Goal: Task Accomplishment & Management: Use online tool/utility

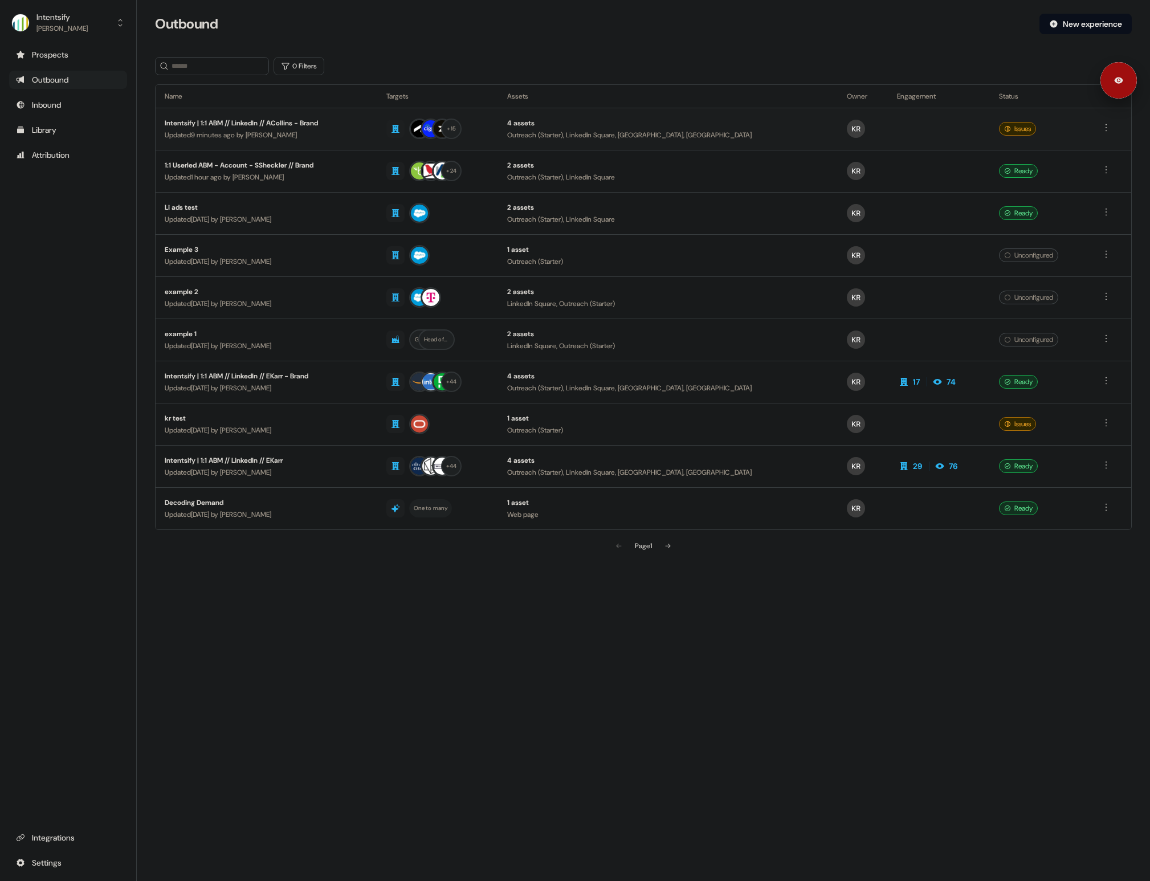
click at [279, 124] on div "Intentsify | 1:1 ABM // LinkedIn // ACollins - Brand" at bounding box center [266, 122] width 203 height 11
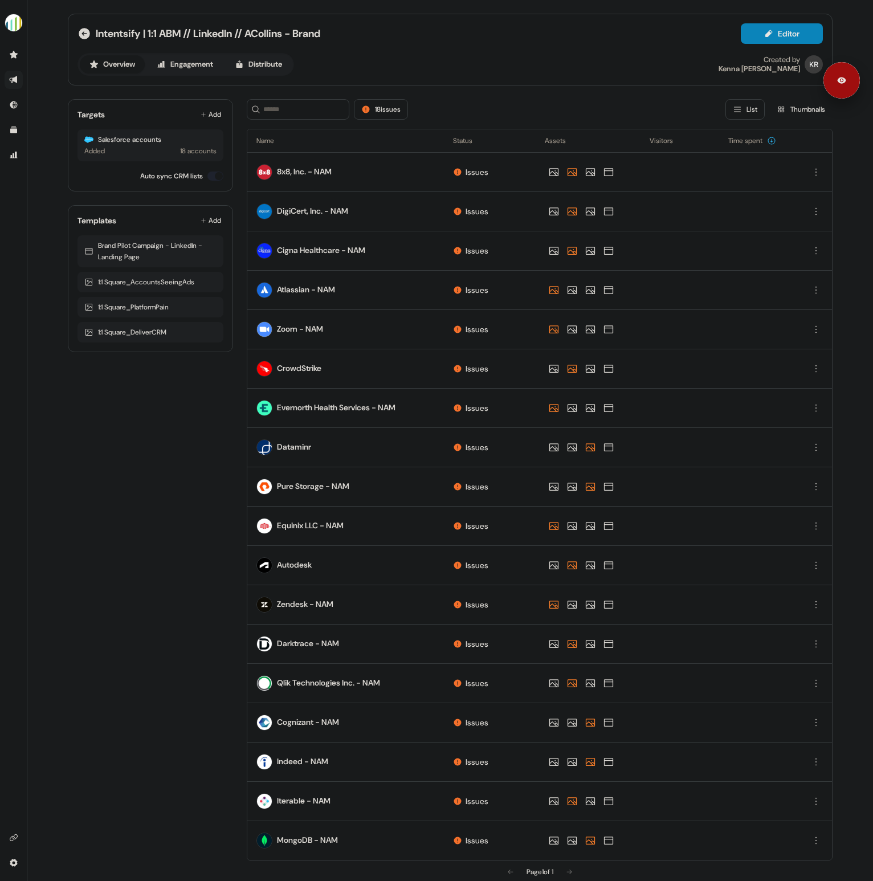
click at [511, 100] on div "18 issues List Thumbnails" at bounding box center [540, 109] width 586 height 21
click at [587, 107] on div "18 issues List Thumbnails" at bounding box center [540, 109] width 586 height 21
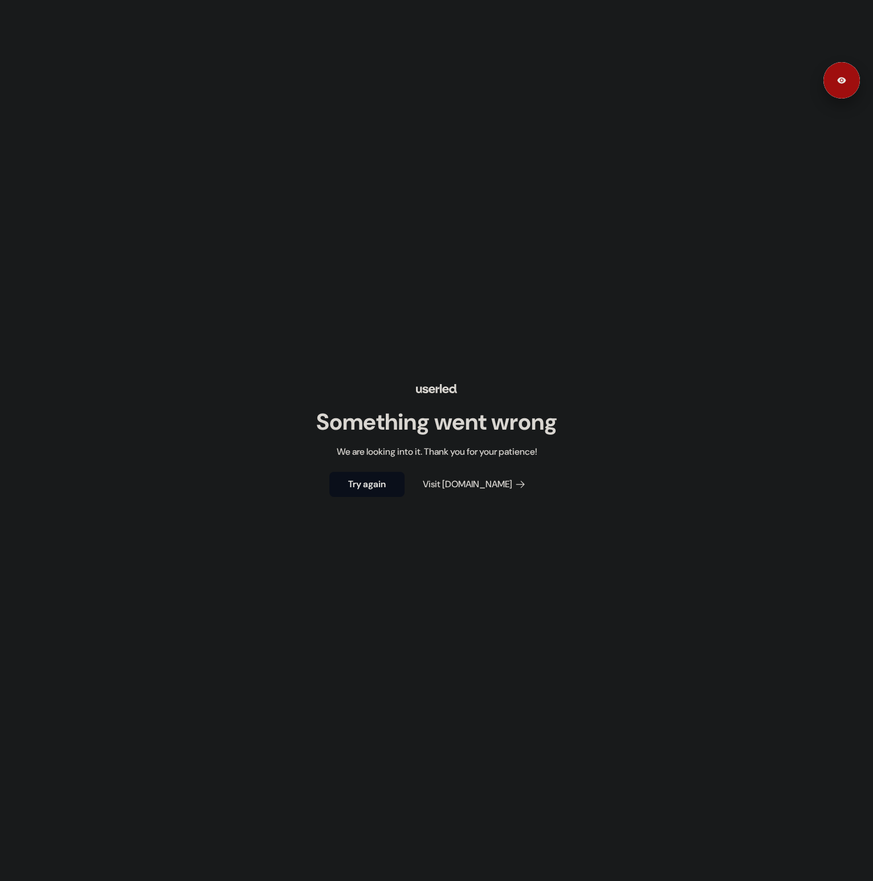
click at [788, 215] on div "Something went wrong We are looking into it. Thank you for your patience! Try a…" at bounding box center [436, 440] width 873 height 881
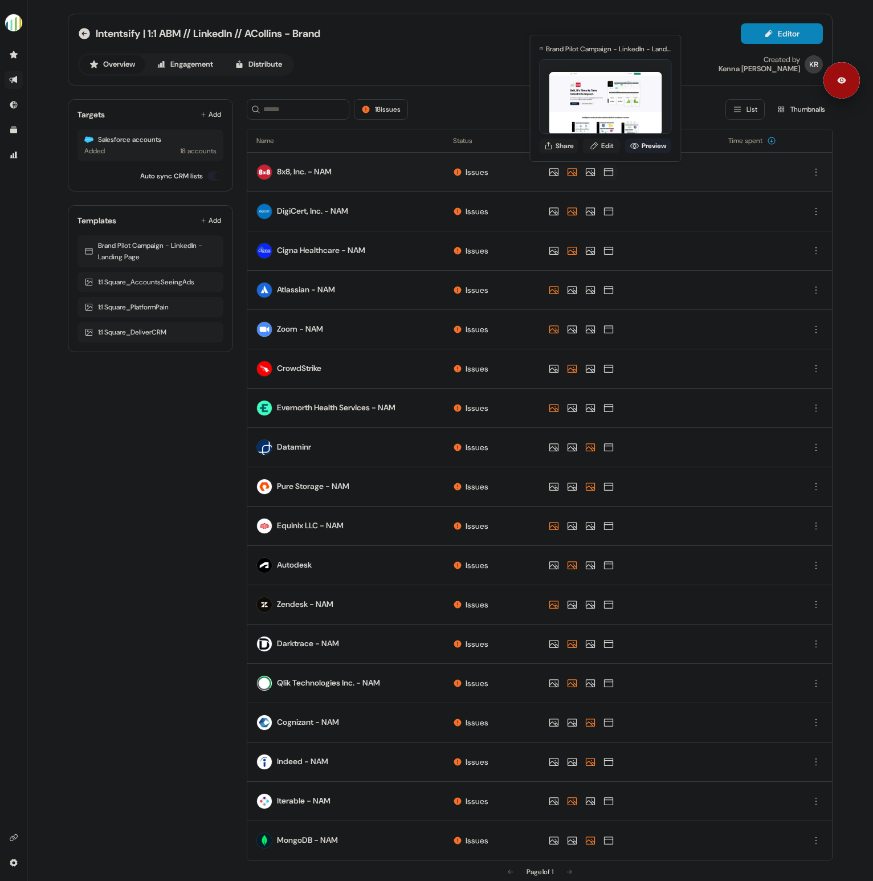
click at [655, 149] on link "Preview" at bounding box center [648, 145] width 47 height 15
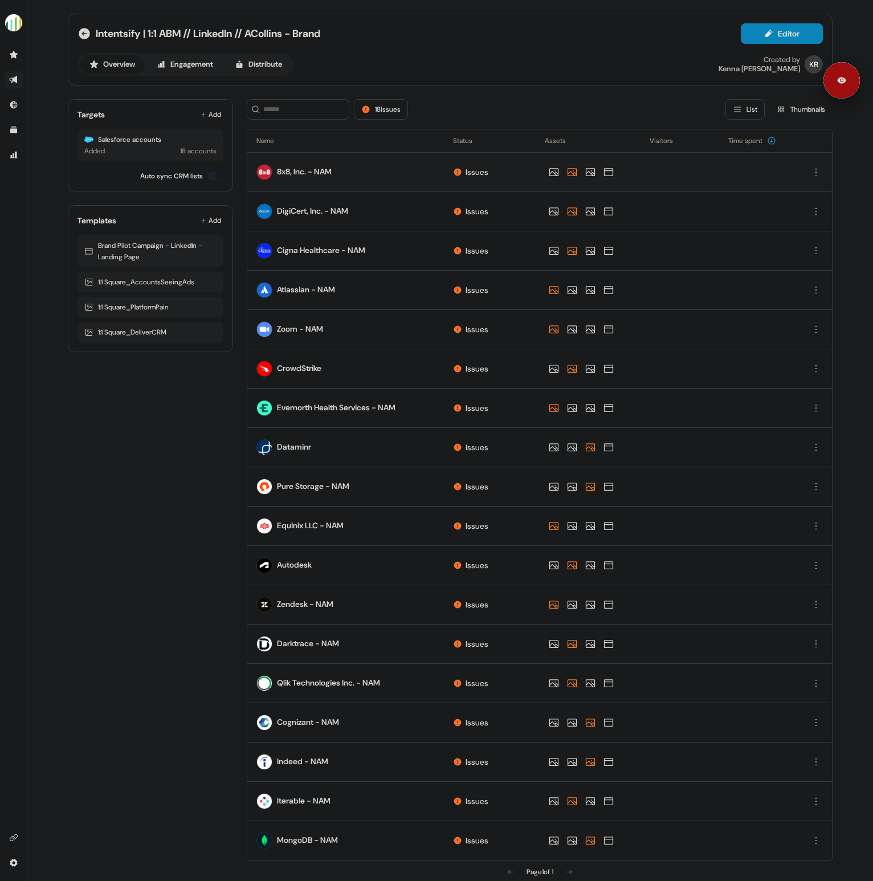
click at [837, 132] on div "Intentsify | 1:1 ABM // LinkedIn // ACollins - Brand Editor Overview Engagement…" at bounding box center [450, 448] width 792 height 897
click at [701, 57] on div "Overview Engagement Distribute Created by [PERSON_NAME]" at bounding box center [449, 64] width 745 height 23
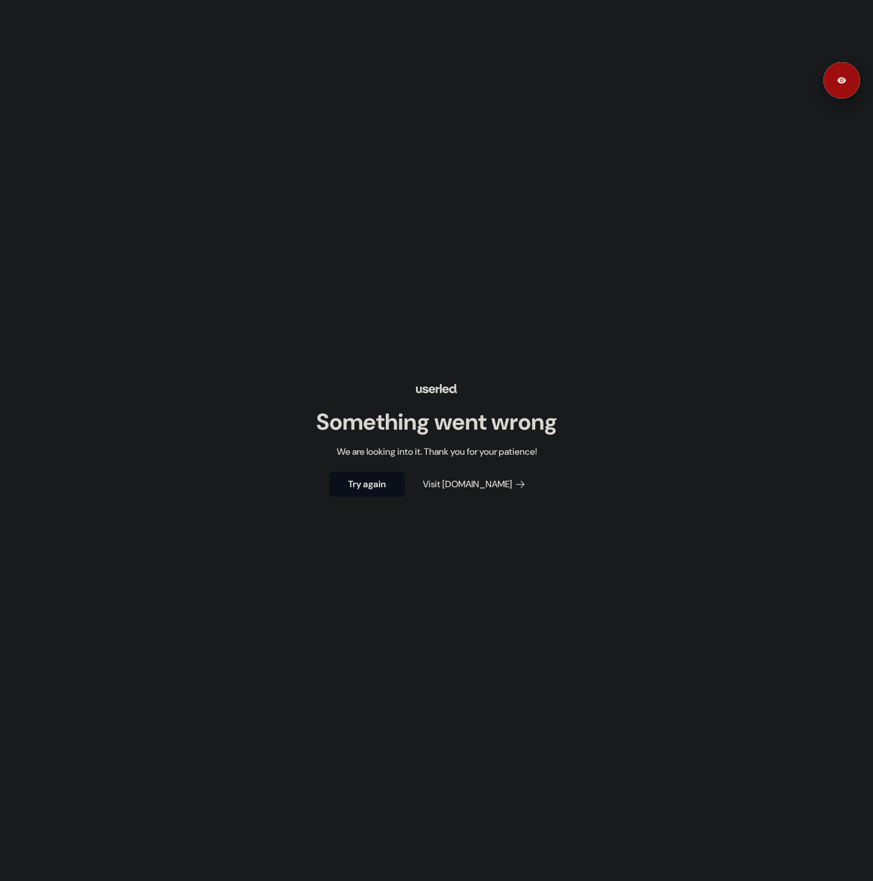
click at [712, 103] on div "Something went wrong We are looking into it. Thank you for your patience! Try a…" at bounding box center [436, 440] width 873 height 881
click at [370, 485] on button "Try again" at bounding box center [366, 484] width 75 height 25
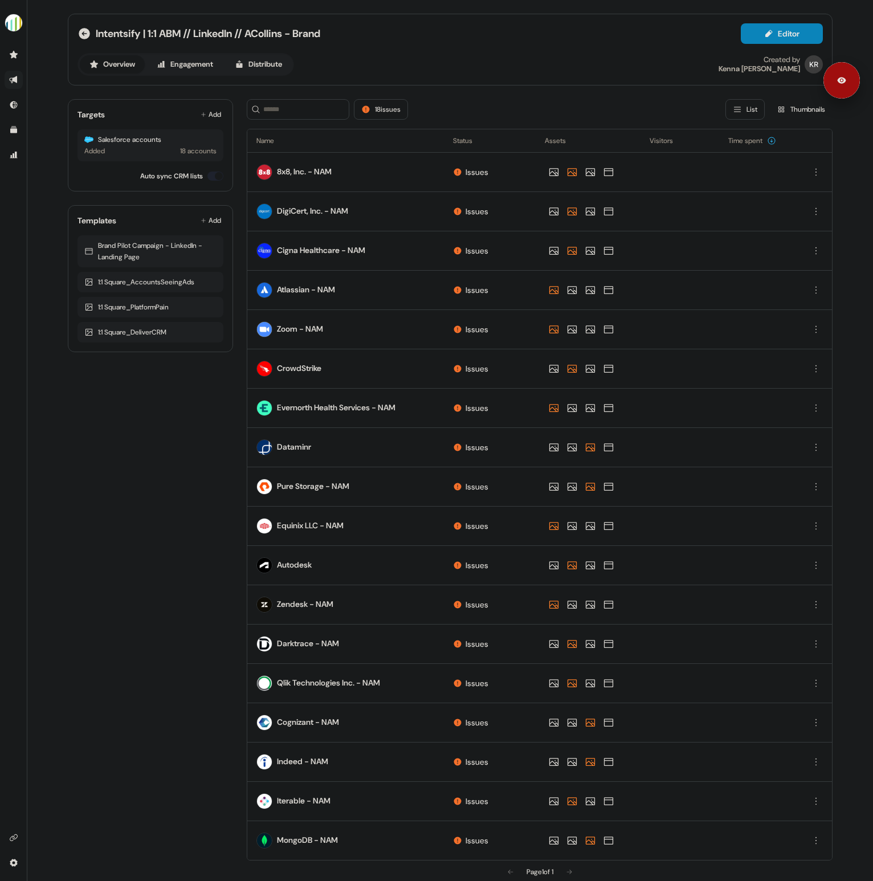
click at [557, 74] on div "Overview Engagement Distribute Created by Kenna Rooney" at bounding box center [449, 64] width 745 height 23
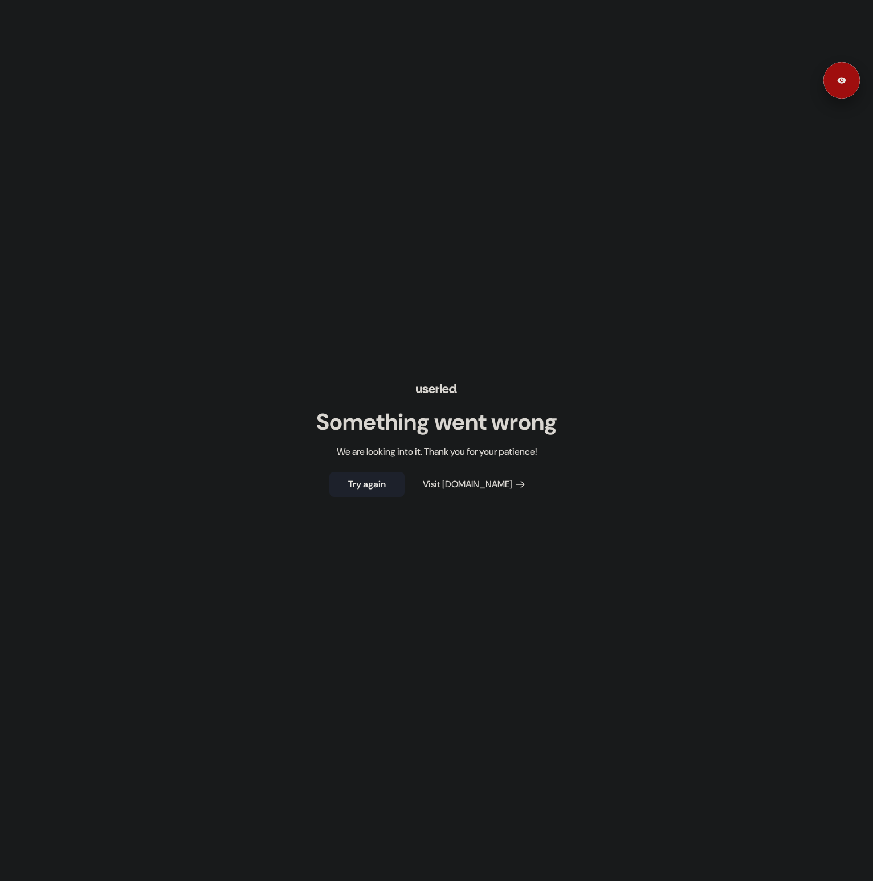
click at [395, 485] on button "Try again" at bounding box center [366, 484] width 75 height 25
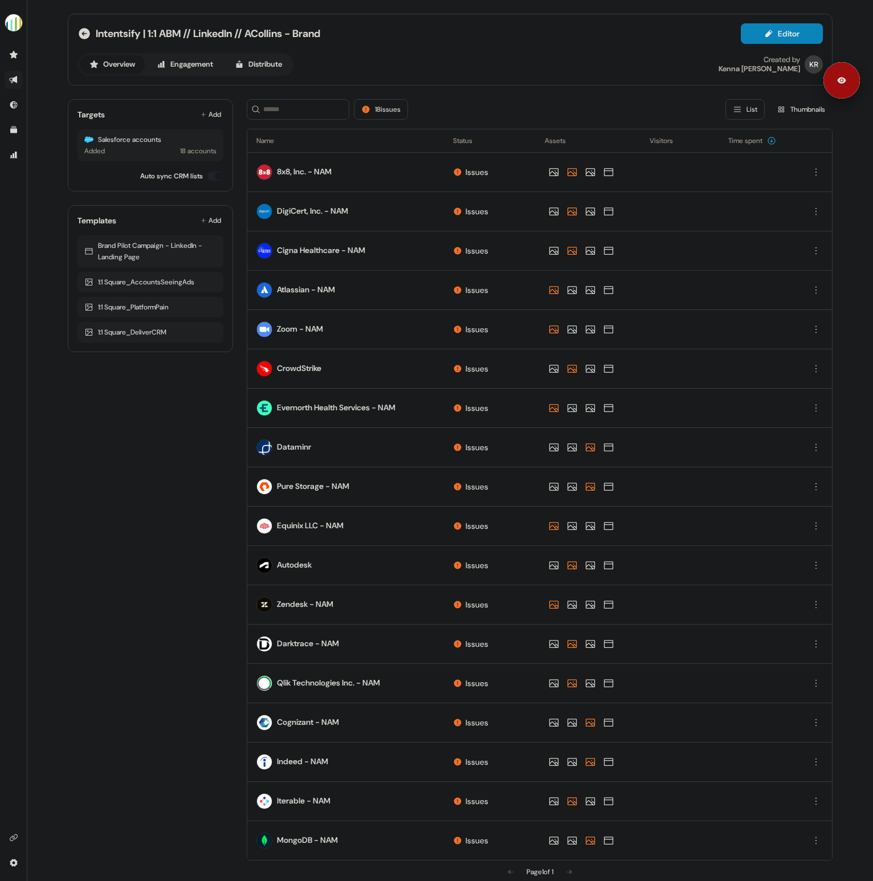
click at [664, 52] on div "Intentsify | 1:1 ABM // LinkedIn // ACollins - Brand Editor Overview Engagement…" at bounding box center [449, 49] width 745 height 52
click at [677, 41] on div "Intentsify | 1:1 ABM // LinkedIn // ACollins - Brand Editor" at bounding box center [449, 33] width 745 height 21
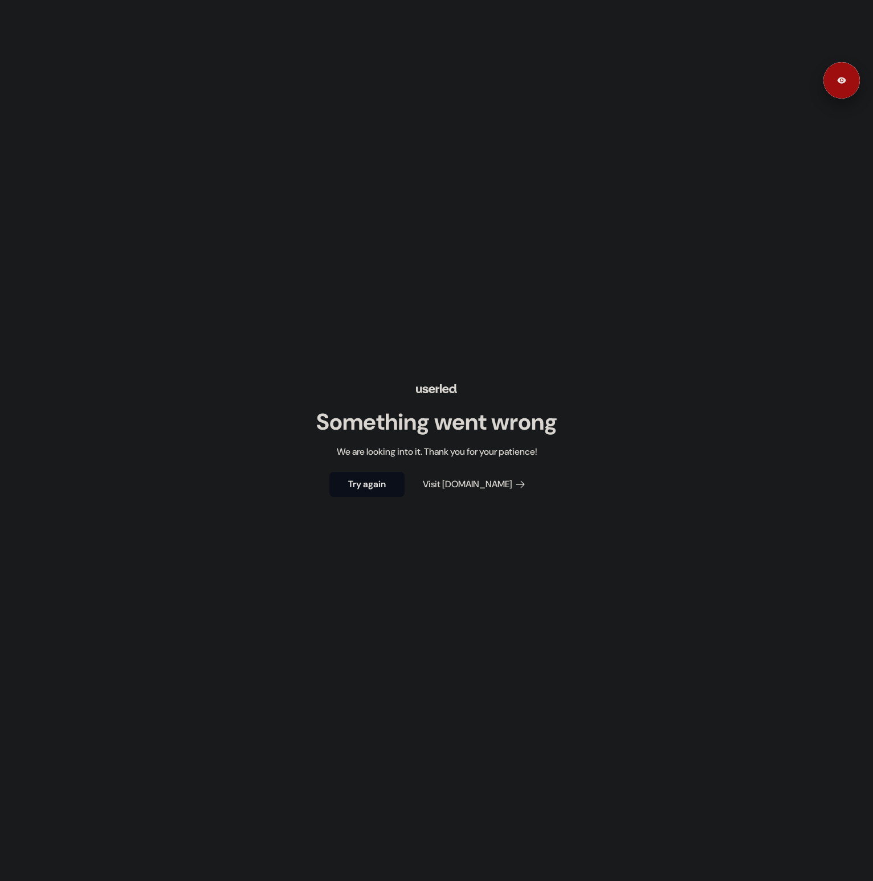
click at [633, 264] on div "Something went wrong We are looking into it. Thank you for your patience! Try a…" at bounding box center [436, 440] width 873 height 881
click at [364, 492] on button "Try again" at bounding box center [366, 484] width 75 height 25
click at [378, 480] on button "Try again" at bounding box center [366, 484] width 75 height 25
click at [380, 481] on button "Try again" at bounding box center [366, 484] width 75 height 25
click at [358, 486] on button "Try again" at bounding box center [366, 484] width 75 height 25
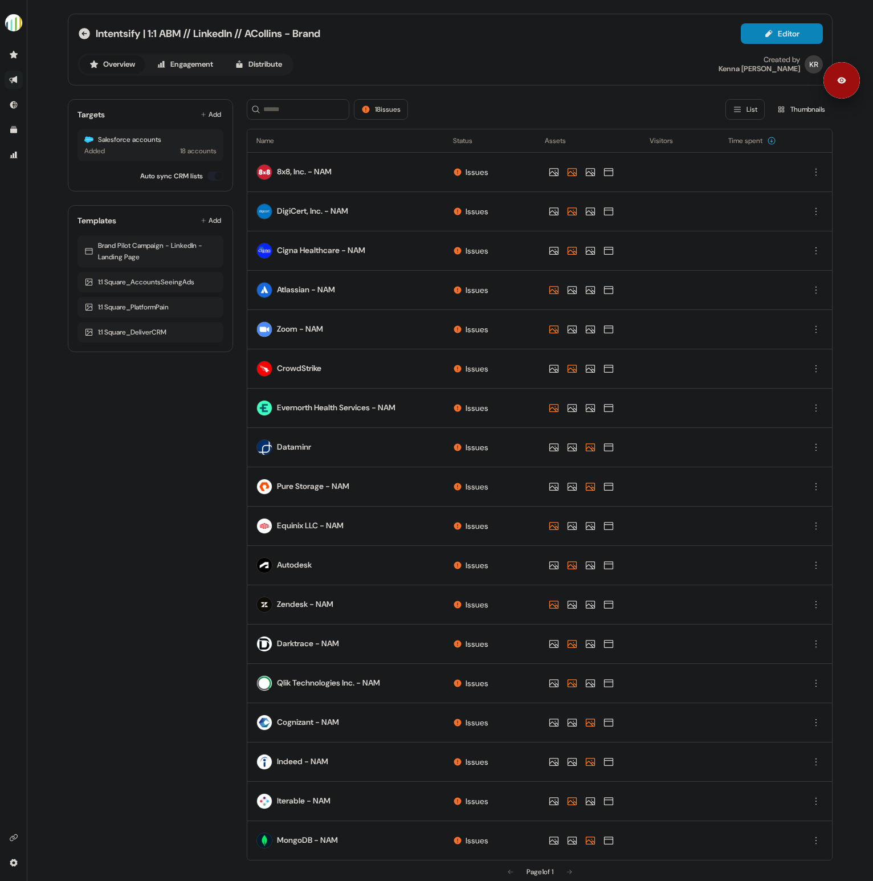
click at [602, 70] on div "Overview Engagement Distribute Created by Kenna Rooney" at bounding box center [449, 64] width 745 height 23
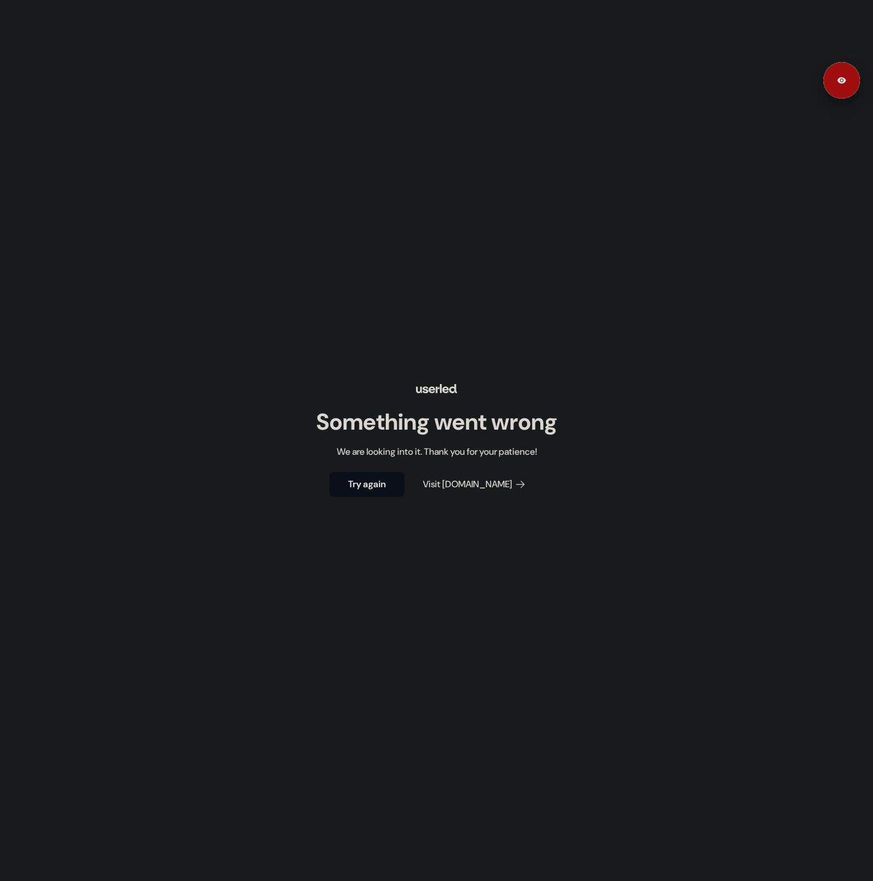
drag, startPoint x: 683, startPoint y: 137, endPoint x: 675, endPoint y: 142, distance: 9.0
click at [683, 138] on div "Something went wrong We are looking into it. Thank you for your patience! Try a…" at bounding box center [436, 440] width 873 height 881
click at [376, 487] on button "Try again" at bounding box center [366, 484] width 75 height 25
click at [679, 228] on div "Something went wrong We are looking into it. Thank you for your patience! Try a…" at bounding box center [436, 440] width 873 height 881
click at [364, 483] on button "Try again" at bounding box center [366, 484] width 75 height 25
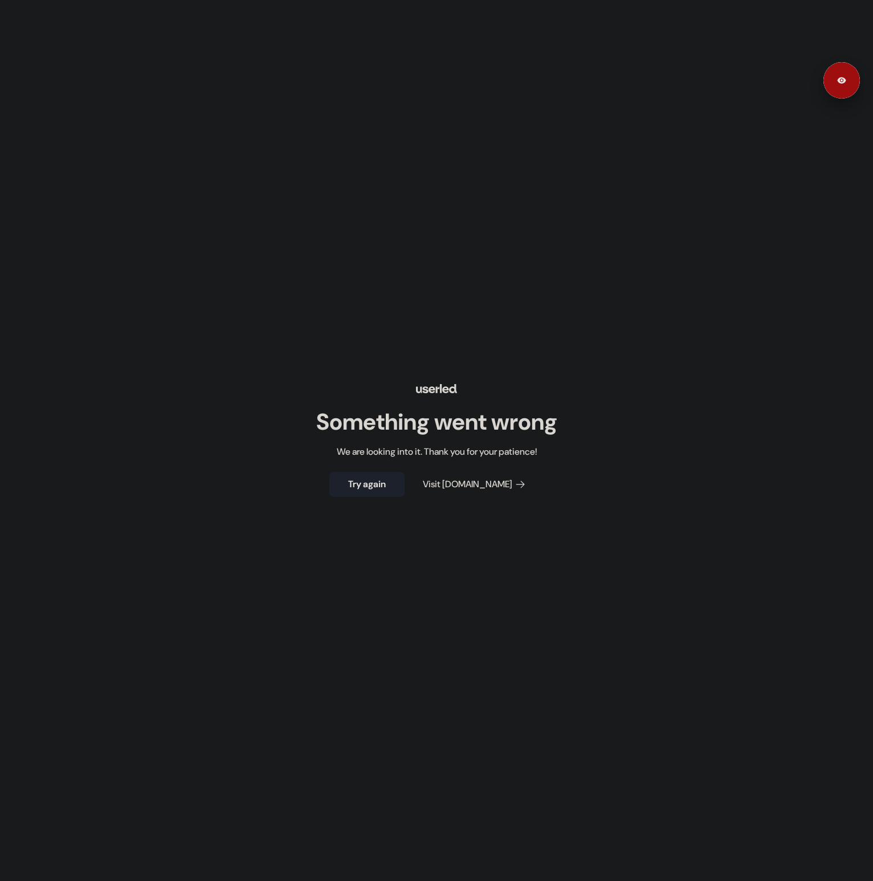
click at [361, 496] on button "Try again" at bounding box center [366, 484] width 75 height 25
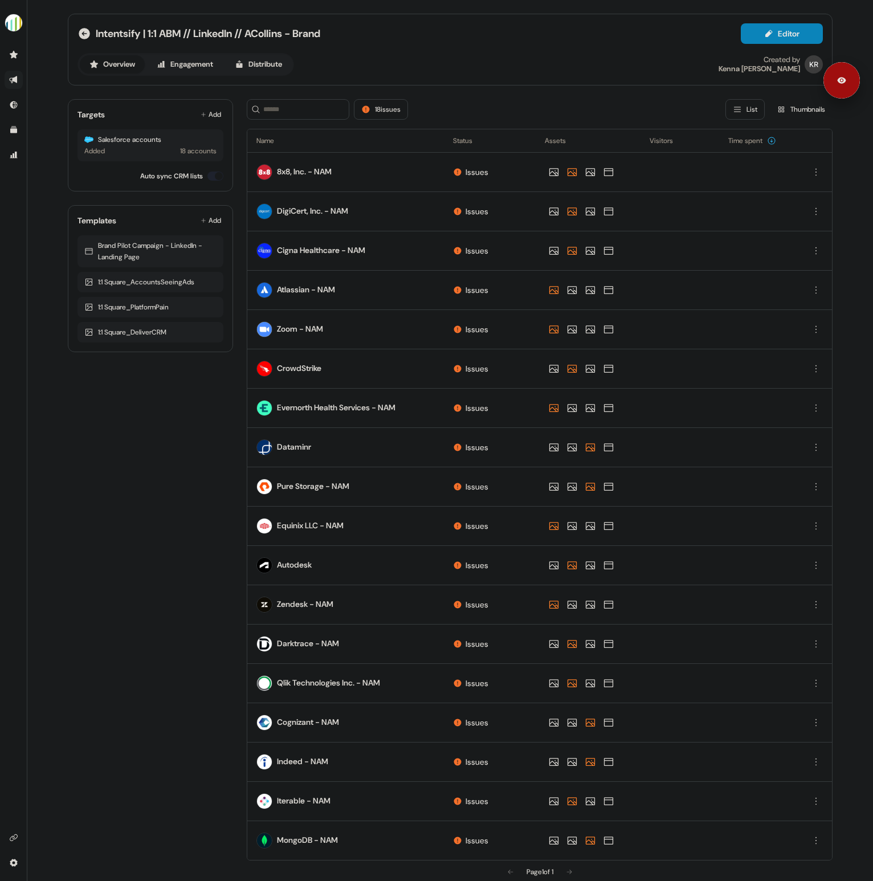
click at [587, 66] on div "Overview Engagement Distribute Created by Kenna Rooney" at bounding box center [449, 64] width 745 height 23
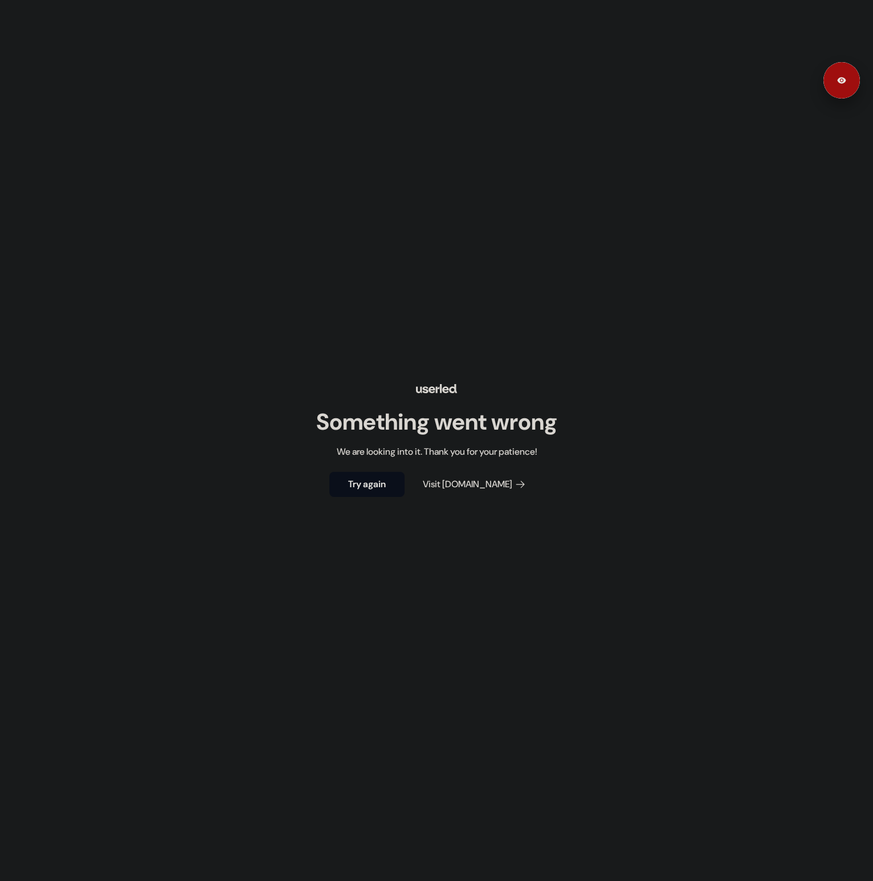
drag, startPoint x: 733, startPoint y: 330, endPoint x: 689, endPoint y: 359, distance: 52.6
click at [731, 332] on div "Something went wrong We are looking into it. Thank you for your patience! Try a…" at bounding box center [436, 440] width 873 height 881
click at [386, 483] on button "Try again" at bounding box center [366, 484] width 75 height 25
click at [381, 488] on button "Try again" at bounding box center [366, 484] width 75 height 25
click at [560, 363] on div "Something went wrong We are looking into it. Thank you for your patience! Try a…" at bounding box center [436, 440] width 873 height 881
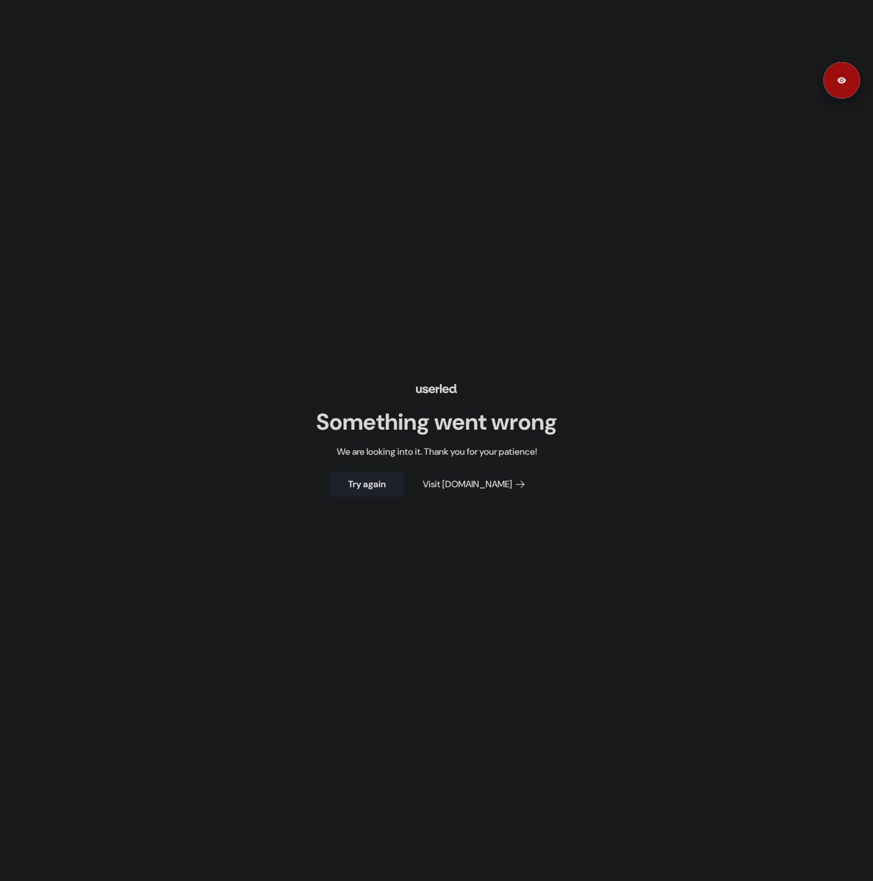
click at [396, 493] on button "Try again" at bounding box center [366, 484] width 75 height 25
click at [395, 490] on button "Try again" at bounding box center [366, 484] width 75 height 25
click at [395, 488] on button "Try again" at bounding box center [366, 484] width 75 height 25
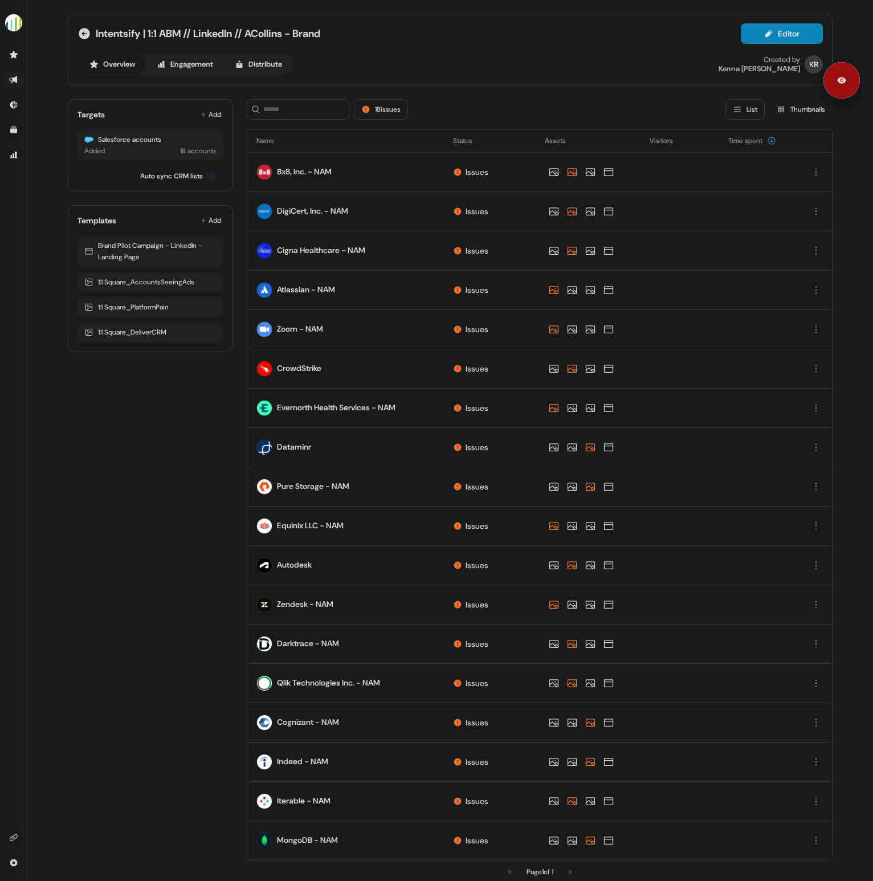
click at [616, 49] on div "Intentsify | 1:1 ABM // LinkedIn // ACollins - Brand Editor Overview Engagement…" at bounding box center [449, 49] width 745 height 52
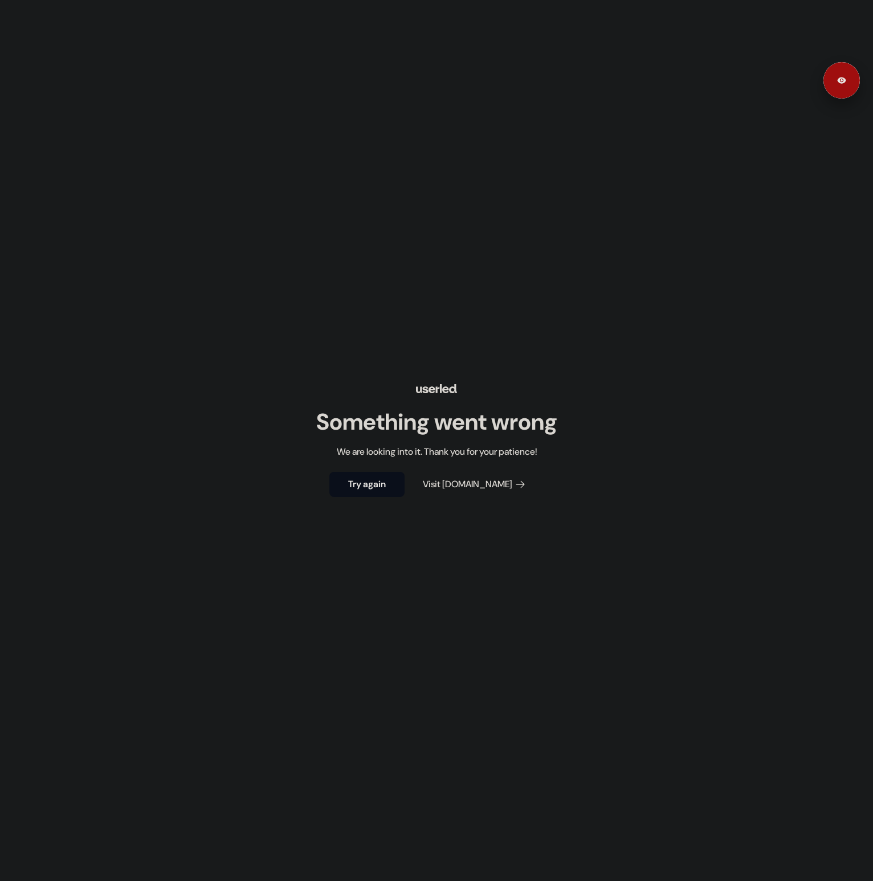
click at [839, 223] on div "Something went wrong We are looking into it. Thank you for your patience! Try a…" at bounding box center [436, 440] width 873 height 881
click at [374, 485] on button "Try again" at bounding box center [366, 484] width 75 height 25
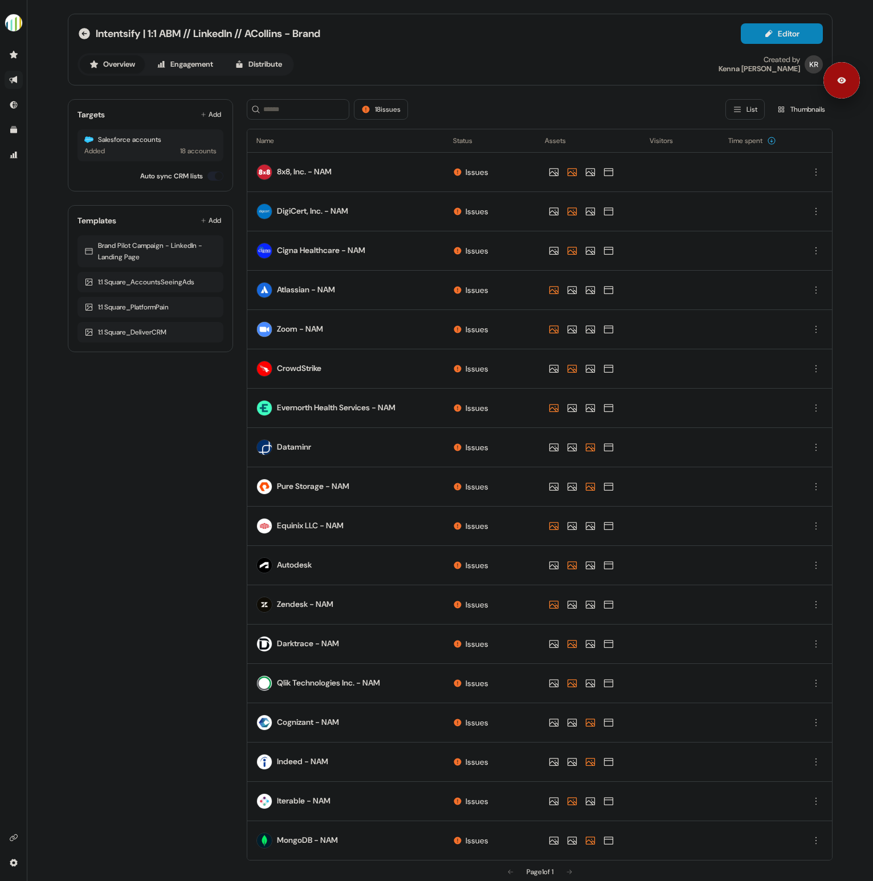
click at [627, 50] on div "Intentsify | 1:1 ABM // LinkedIn // ACollins - Brand Editor Overview Engagement…" at bounding box center [449, 49] width 745 height 52
click at [552, 48] on div "Intentsify | 1:1 ABM // LinkedIn // ACollins - Brand Editor Overview Engagement…" at bounding box center [449, 49] width 745 height 52
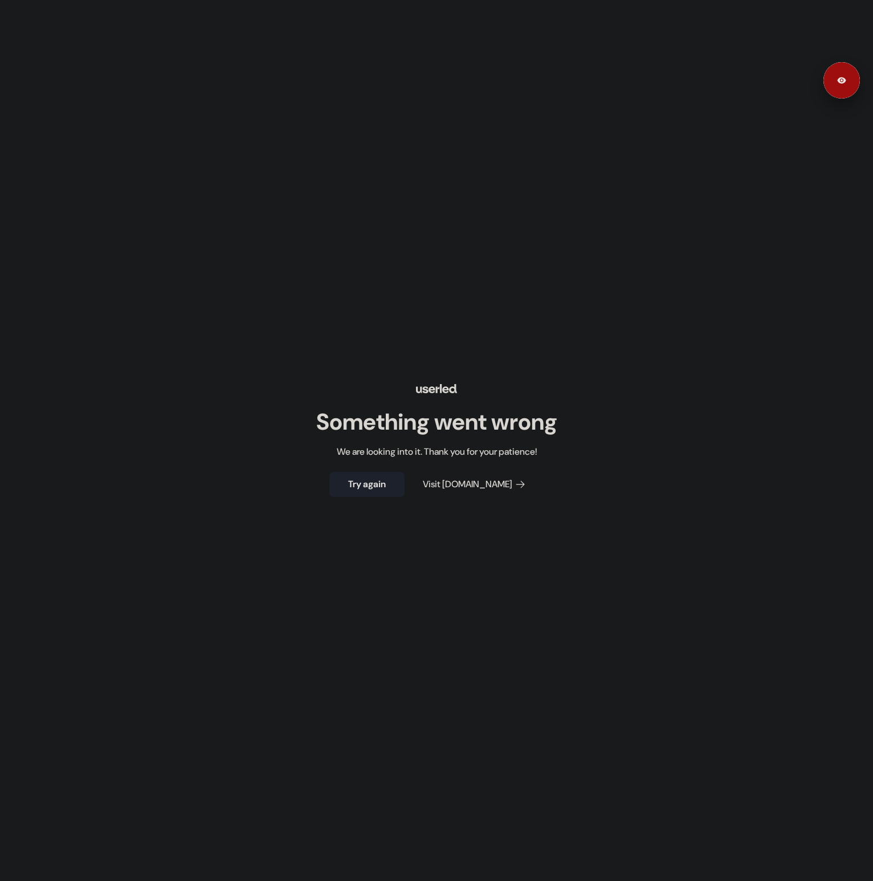
click at [385, 481] on button "Try again" at bounding box center [366, 484] width 75 height 25
click at [782, 203] on div "Something went wrong We are looking into it. Thank you for your patience! Try a…" at bounding box center [436, 440] width 873 height 881
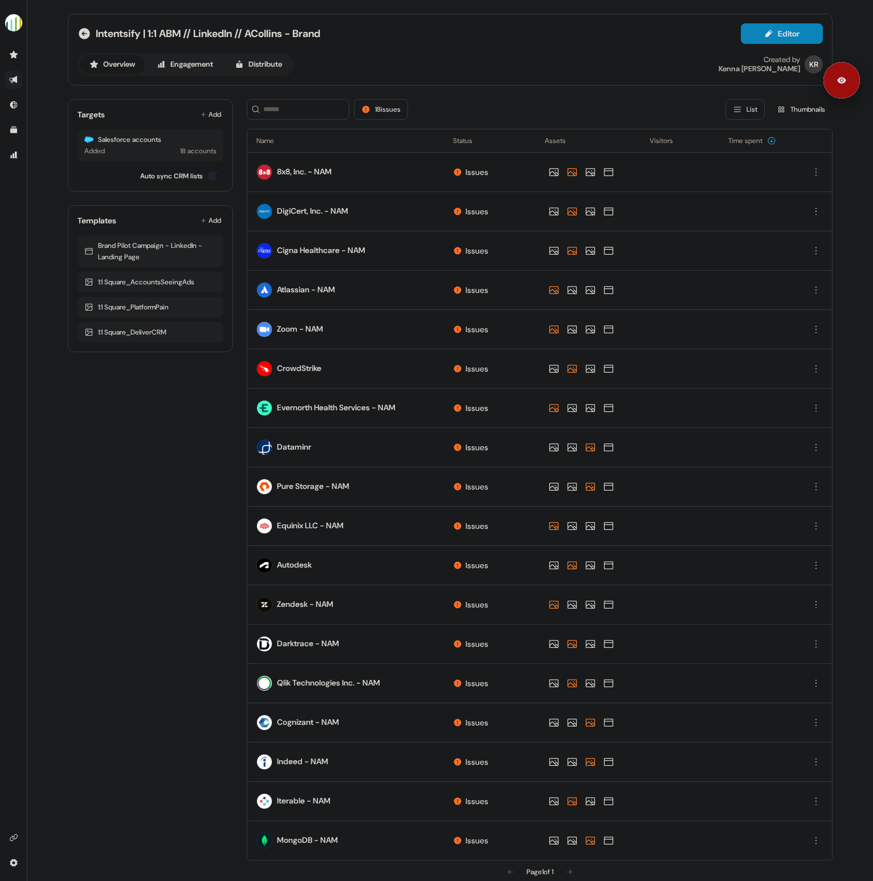
click at [617, 51] on div "Intentsify | 1:1 ABM // LinkedIn // ACollins - Brand Editor Overview Engagement…" at bounding box center [449, 49] width 745 height 52
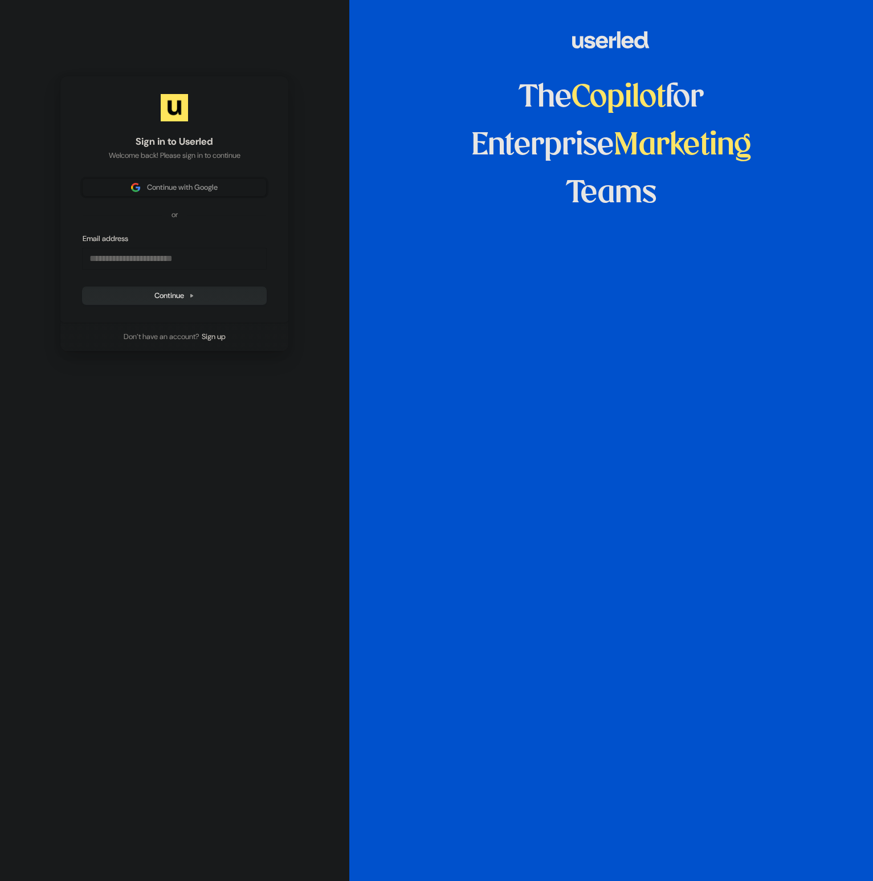
click at [195, 189] on span "Continue with Google" at bounding box center [182, 187] width 71 height 10
